Goal: Book appointment/travel/reservation

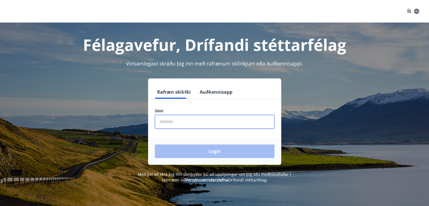
click at [188, 124] on input "phone" at bounding box center [215, 122] width 120 height 14
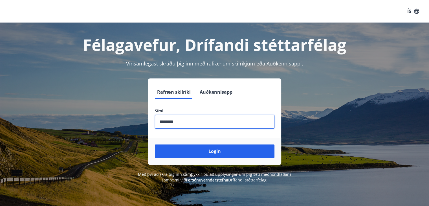
type input "********"
click at [155, 144] on button "Login" at bounding box center [215, 151] width 120 height 14
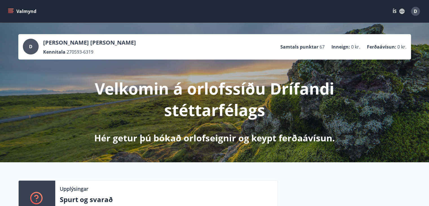
click at [395, 9] on button "ÍS" at bounding box center [399, 11] width 18 height 10
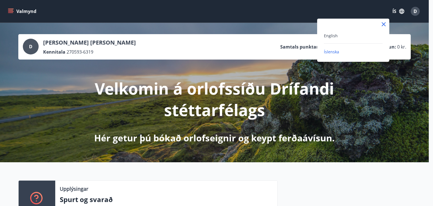
click at [341, 33] on div "English" at bounding box center [353, 35] width 59 height 7
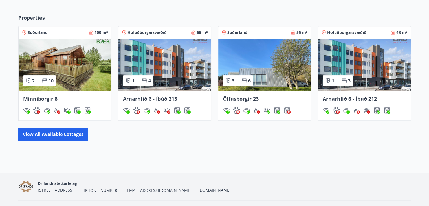
scroll to position [299, 0]
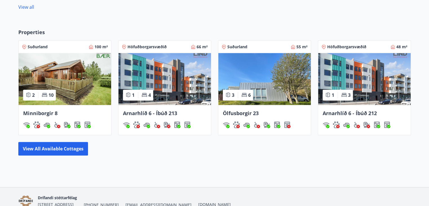
click at [82, 79] on img at bounding box center [65, 79] width 93 height 52
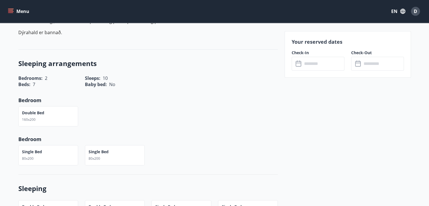
scroll to position [85, 0]
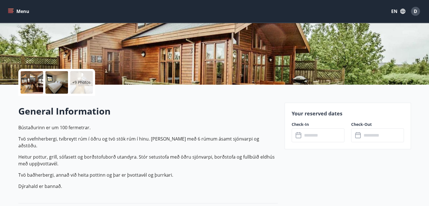
click at [325, 134] on input "text" at bounding box center [323, 135] width 42 height 14
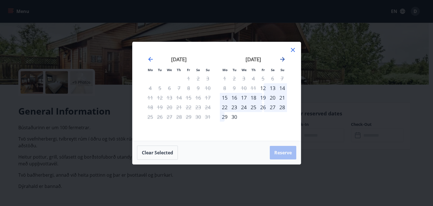
click at [283, 58] on icon "Move forward to switch to the next month." at bounding box center [282, 59] width 7 height 7
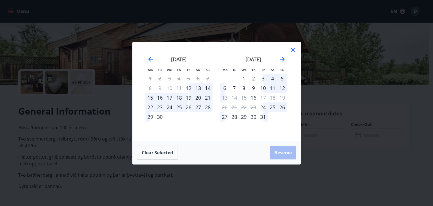
click at [262, 107] on div "24" at bounding box center [263, 107] width 10 height 10
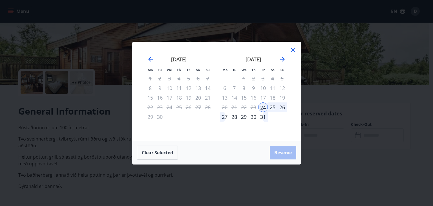
click at [225, 117] on div "27" at bounding box center [225, 117] width 10 height 10
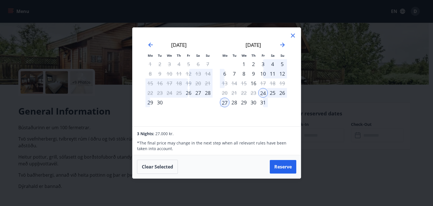
click at [270, 94] on div "25" at bounding box center [273, 93] width 10 height 10
click at [152, 169] on button "Clear selected" at bounding box center [157, 167] width 41 height 14
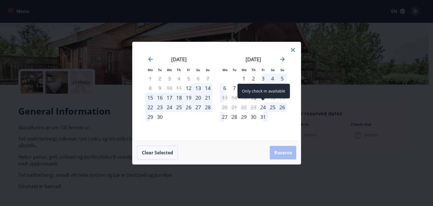
click at [265, 107] on div "24" at bounding box center [263, 107] width 10 height 10
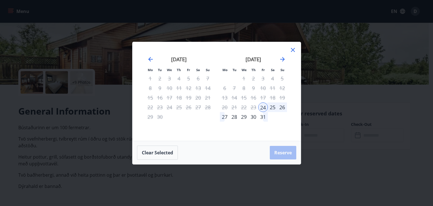
click at [282, 107] on div "26" at bounding box center [283, 107] width 10 height 10
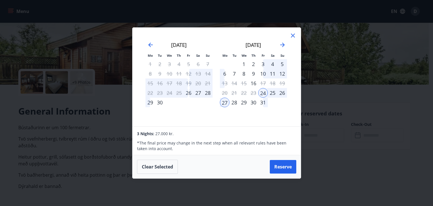
click at [233, 103] on div "28" at bounding box center [235, 103] width 10 height 10
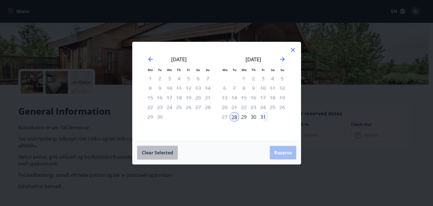
click at [151, 150] on button "Clear selected" at bounding box center [157, 153] width 41 height 14
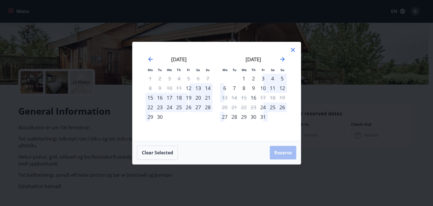
click at [274, 106] on div "25" at bounding box center [273, 107] width 10 height 10
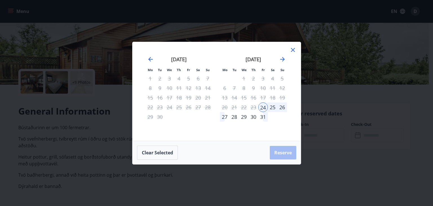
click at [273, 106] on div "25" at bounding box center [273, 107] width 10 height 10
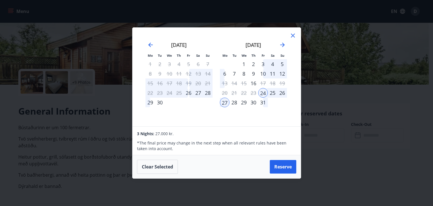
click at [234, 104] on div "28" at bounding box center [235, 103] width 10 height 10
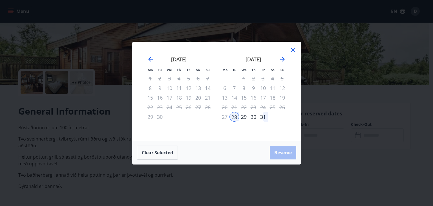
click at [263, 114] on div "31" at bounding box center [263, 117] width 10 height 10
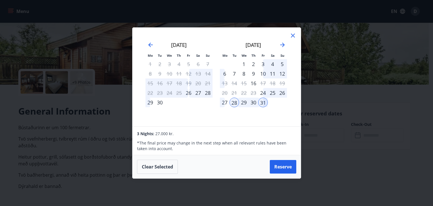
click at [288, 36] on div "[DATE] 1 2 3 4 5 6 7 8 9 10 11 12 13 14 15 16 17 18 19 20 21 22 23 24 25 26 27 …" at bounding box center [253, 80] width 74 height 93
click at [292, 35] on icon at bounding box center [293, 36] width 4 height 4
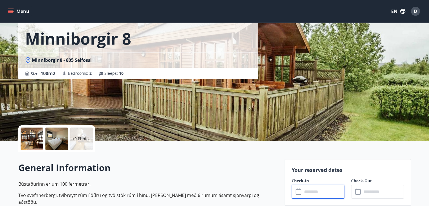
scroll to position [0, 0]
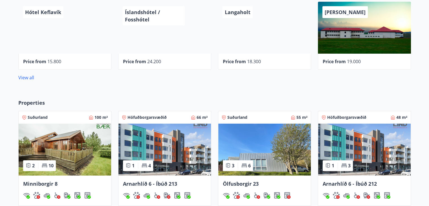
scroll to position [271, 0]
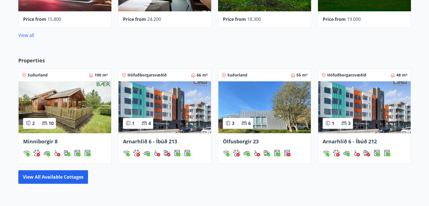
click at [271, 111] on img at bounding box center [264, 107] width 93 height 52
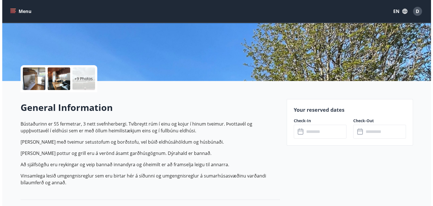
scroll to position [86, 0]
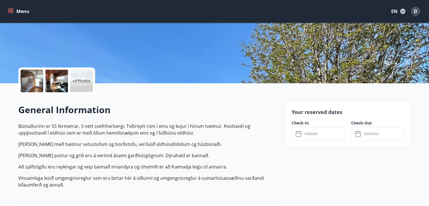
click at [314, 138] on input "text" at bounding box center [323, 134] width 42 height 14
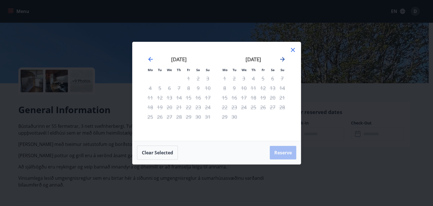
click at [281, 59] on icon "Move forward to switch to the next month." at bounding box center [282, 59] width 5 height 5
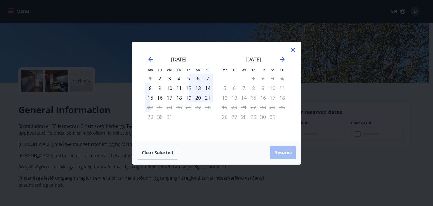
click at [191, 96] on div "19" at bounding box center [189, 98] width 10 height 10
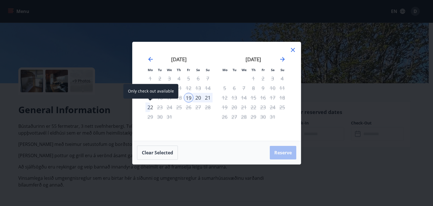
click at [152, 110] on div "22" at bounding box center [151, 107] width 10 height 10
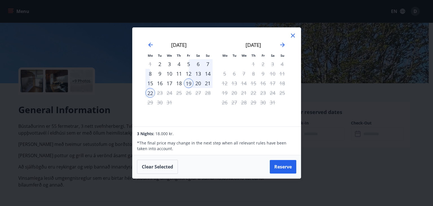
click at [296, 36] on icon at bounding box center [293, 35] width 7 height 7
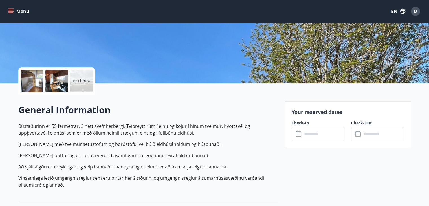
click at [50, 78] on div at bounding box center [56, 81] width 23 height 23
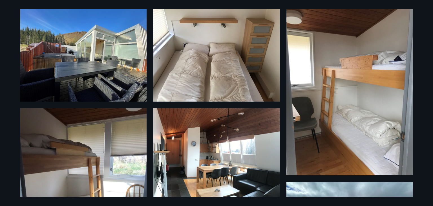
scroll to position [0, 0]
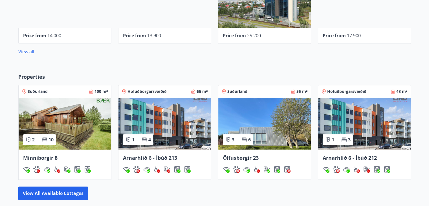
scroll to position [271, 0]
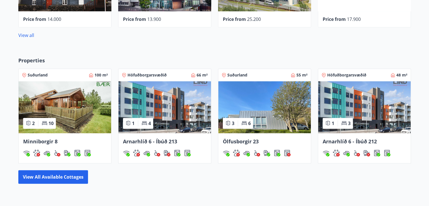
click at [189, 116] on img at bounding box center [164, 107] width 93 height 52
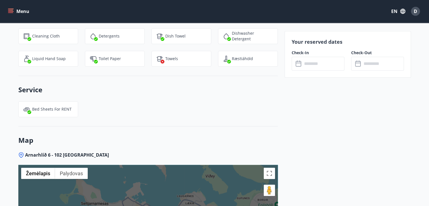
scroll to position [670, 0]
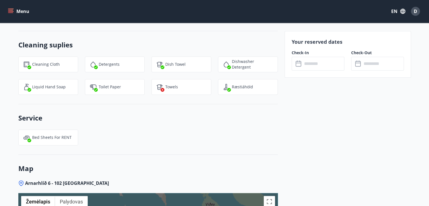
click at [309, 61] on input "text" at bounding box center [323, 64] width 42 height 14
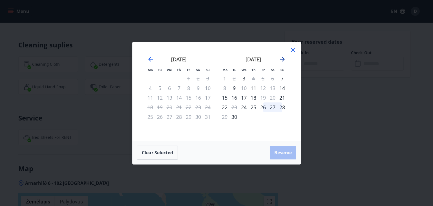
click at [282, 57] on icon "Move forward to switch to the next month." at bounding box center [282, 59] width 7 height 7
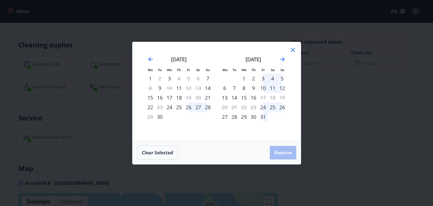
click at [265, 106] on div "24" at bounding box center [263, 107] width 10 height 10
click at [226, 116] on div "27" at bounding box center [225, 117] width 10 height 10
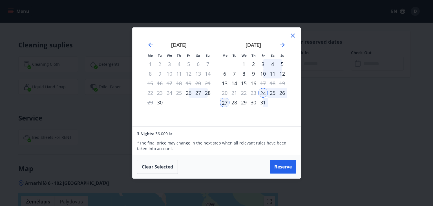
click at [262, 89] on div "24" at bounding box center [263, 93] width 10 height 10
click at [167, 167] on button "Clear selected" at bounding box center [157, 167] width 41 height 14
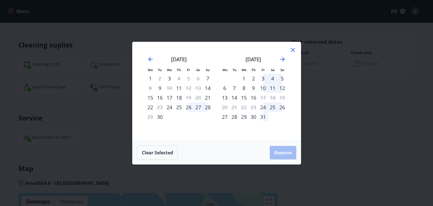
click at [275, 107] on div "25" at bounding box center [273, 107] width 10 height 10
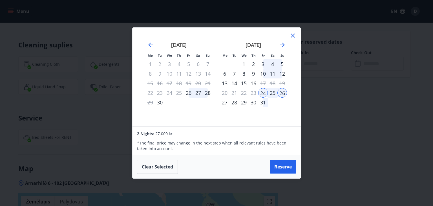
click at [237, 105] on div "28" at bounding box center [235, 103] width 10 height 10
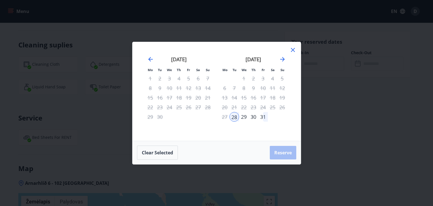
click at [290, 50] on icon at bounding box center [293, 50] width 7 height 7
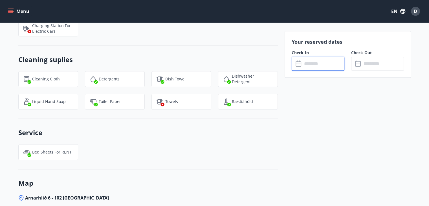
scroll to position [642, 0]
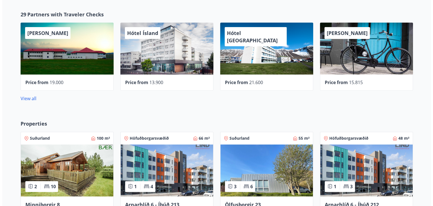
scroll to position [186, 0]
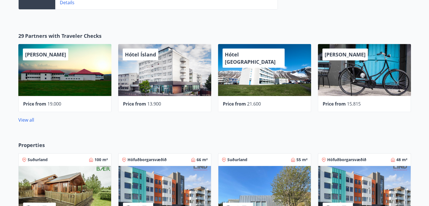
click at [159, 71] on div "Hótel Ísland" at bounding box center [164, 70] width 93 height 52
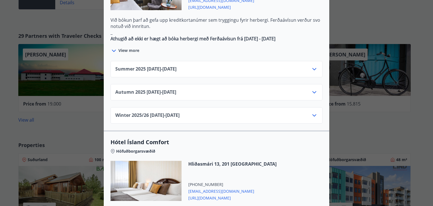
scroll to position [395, 0]
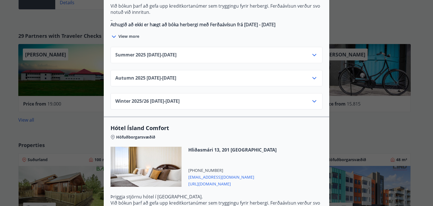
click at [312, 75] on icon at bounding box center [314, 78] width 7 height 7
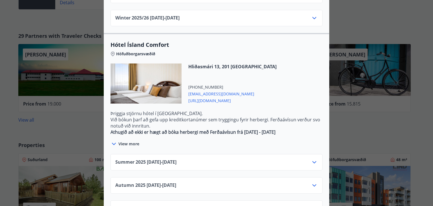
scroll to position [595, 0]
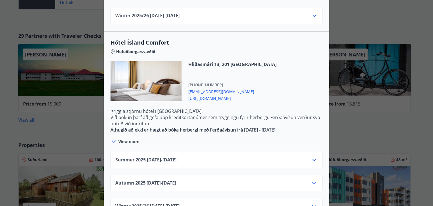
click at [64, 134] on div "Hótel Ísland Sendu skilaboð til að panta herbergi [EMAIL_ADDRESS][DOMAIN_NAME] …" at bounding box center [216, 103] width 433 height 206
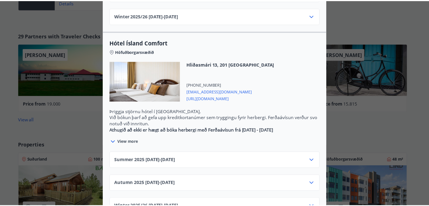
scroll to position [0, 0]
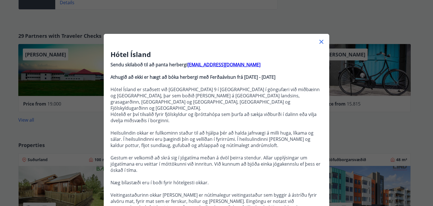
click at [320, 41] on icon at bounding box center [322, 42] width 4 height 4
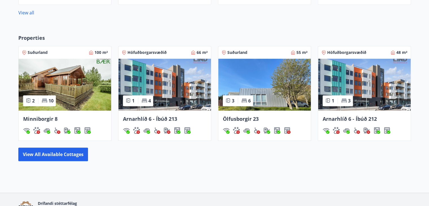
scroll to position [327, 0]
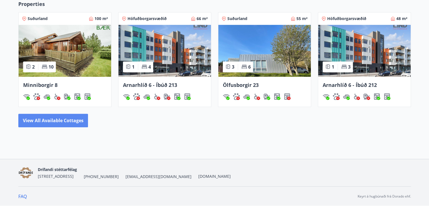
click at [62, 121] on button "View all available cottages" at bounding box center [53, 121] width 70 height 14
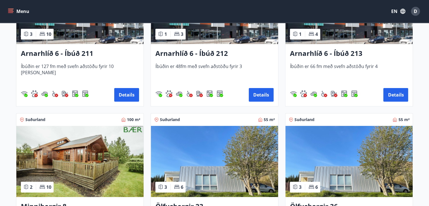
scroll to position [254, 0]
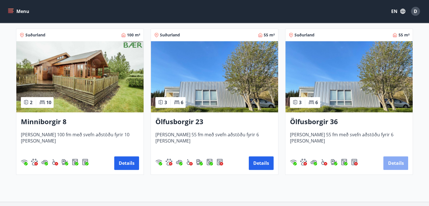
click at [388, 160] on button "Details" at bounding box center [395, 163] width 25 height 14
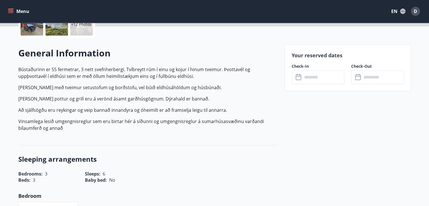
scroll to position [169, 0]
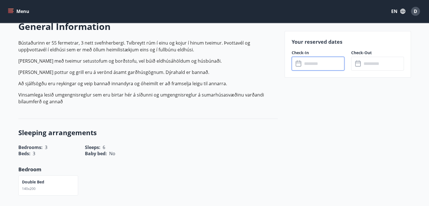
click at [326, 62] on input "text" at bounding box center [323, 64] width 42 height 14
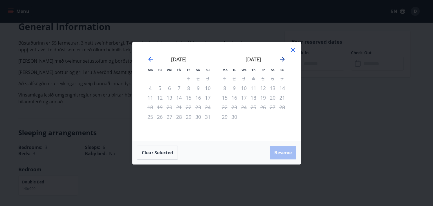
click at [283, 61] on icon "Move forward to switch to the next month." at bounding box center [282, 59] width 7 height 7
click at [10, 14] on div "Mo Tu We Th Fr Sa Su Mo Tu We Th Fr Sa Su [DATE] 1 2 3 4 5 6 7 8 9 10 11 12 13 …" at bounding box center [216, 103] width 433 height 206
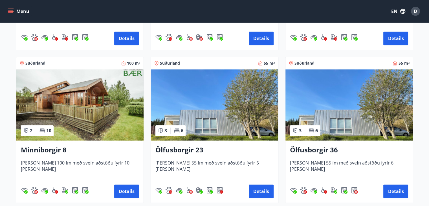
click at [205, 119] on img at bounding box center [214, 104] width 127 height 71
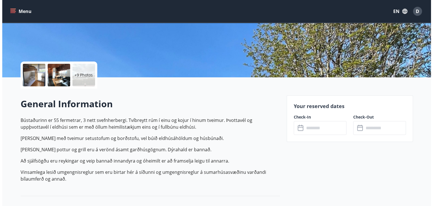
scroll to position [197, 0]
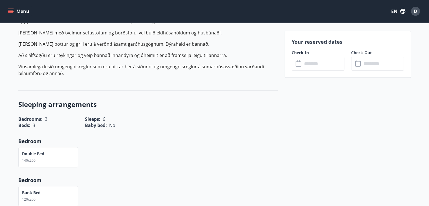
click at [325, 62] on input "text" at bounding box center [323, 64] width 42 height 14
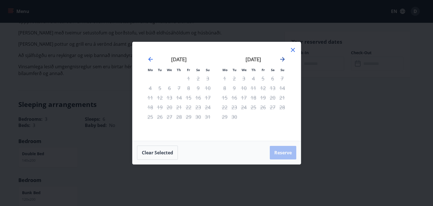
click at [280, 58] on icon "Move forward to switch to the next month." at bounding box center [282, 59] width 7 height 7
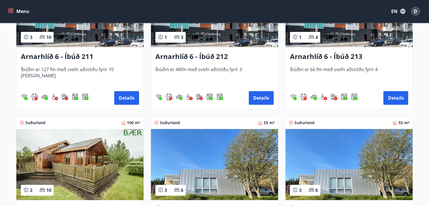
scroll to position [127, 0]
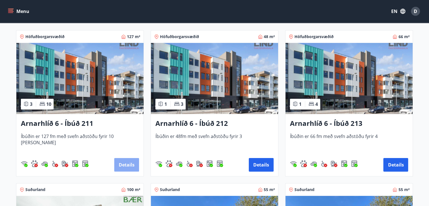
click at [124, 163] on button "Details" at bounding box center [126, 165] width 25 height 14
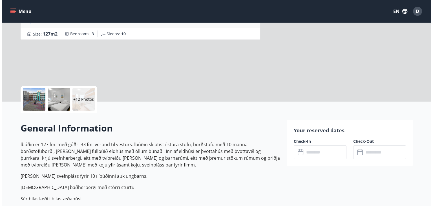
scroll to position [85, 0]
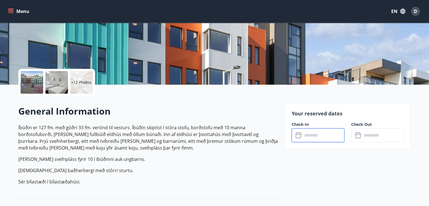
click at [323, 135] on input "text" at bounding box center [323, 135] width 42 height 14
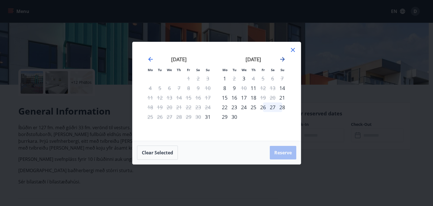
click at [284, 59] on icon "Move forward to switch to the next month." at bounding box center [282, 59] width 7 height 7
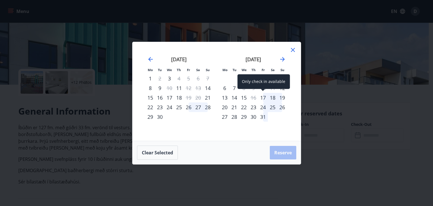
click at [263, 97] on div "17" at bounding box center [263, 98] width 10 height 10
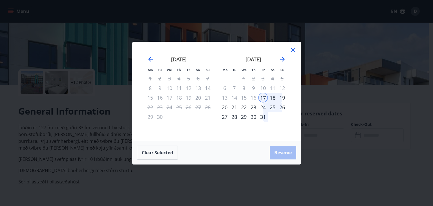
click at [283, 94] on div "19" at bounding box center [283, 98] width 10 height 10
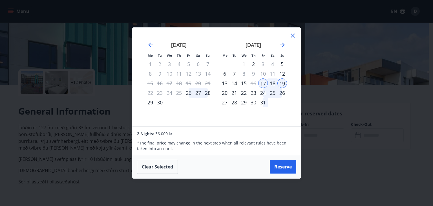
click at [291, 33] on icon at bounding box center [293, 35] width 7 height 7
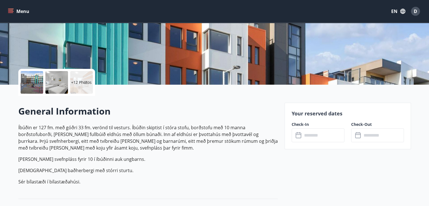
click at [36, 85] on div at bounding box center [32, 82] width 23 height 23
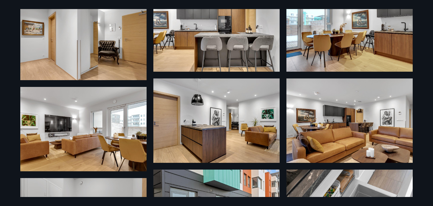
scroll to position [310, 0]
